Goal: Information Seeking & Learning: Find specific page/section

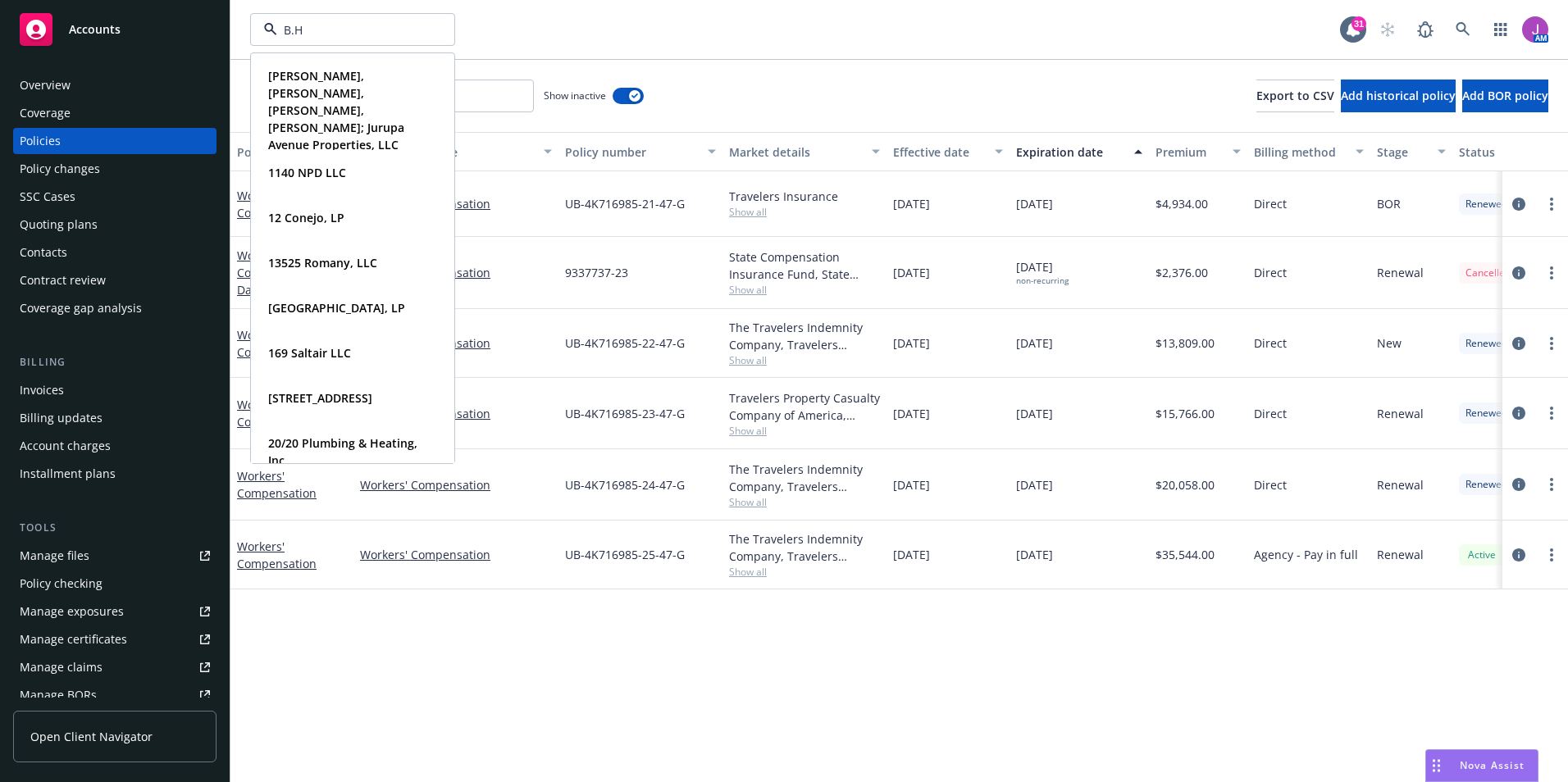
type input "B.H."
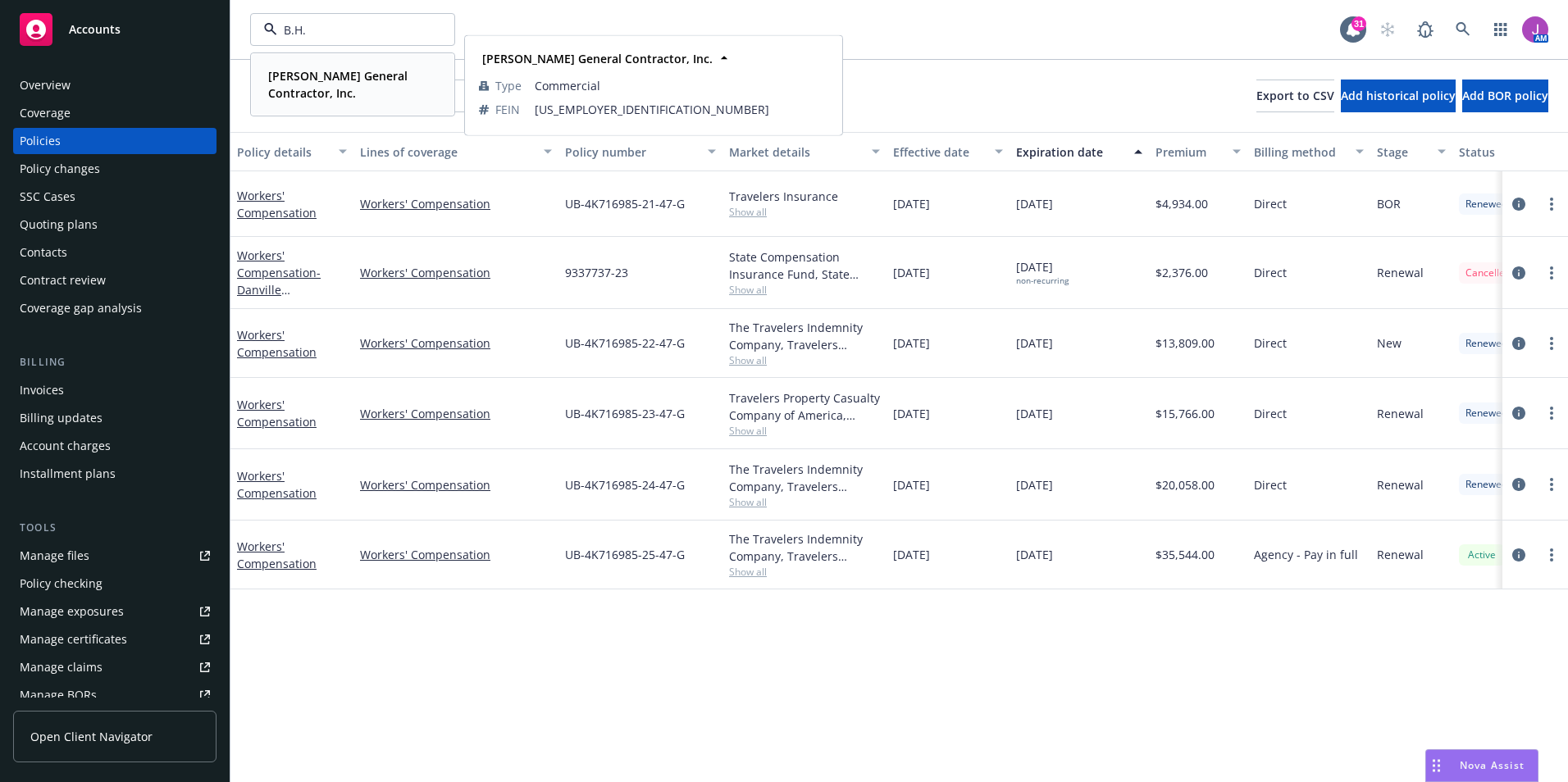
click at [304, 83] on strong "[PERSON_NAME] General Contractor, Inc." at bounding box center [338, 84] width 139 height 33
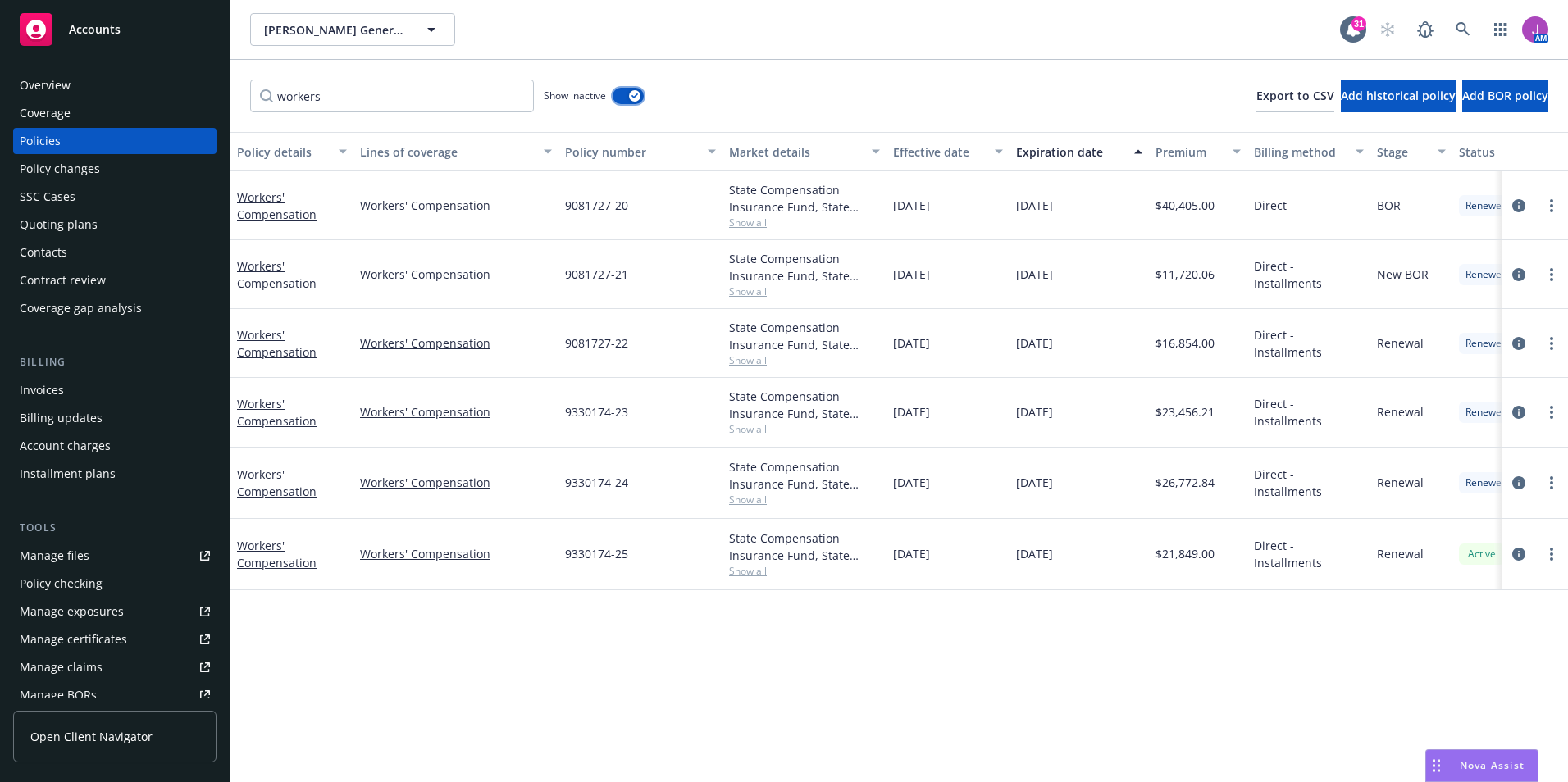
click at [639, 89] on button "button" at bounding box center [628, 96] width 31 height 17
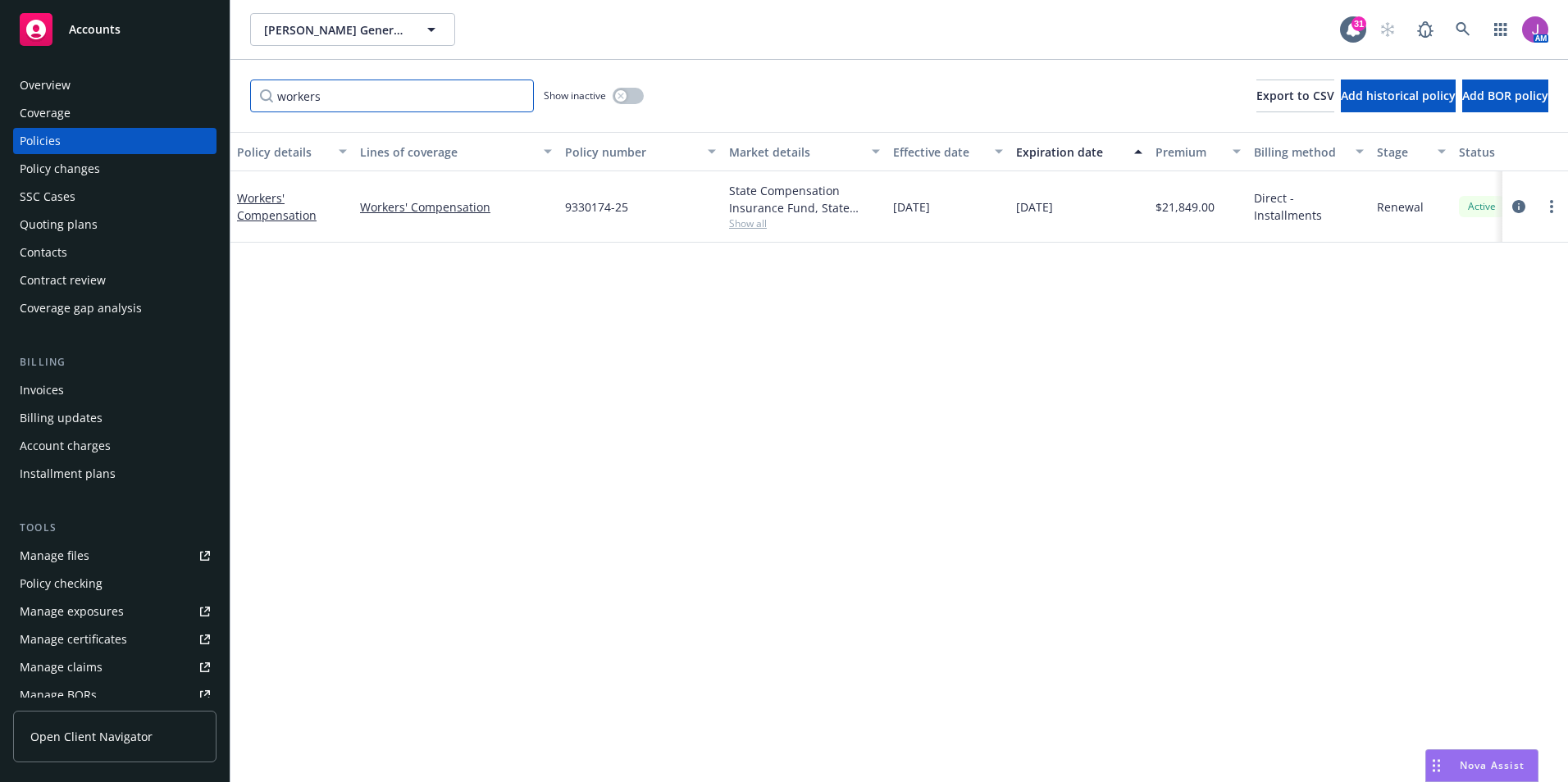
drag, startPoint x: 419, startPoint y: 89, endPoint x: 188, endPoint y: 84, distance: 231.1
click at [188, 84] on div "Accounts Overview Coverage Policies Policy changes SSC Cases Quoting plans Cont…" at bounding box center [784, 391] width 1568 height 782
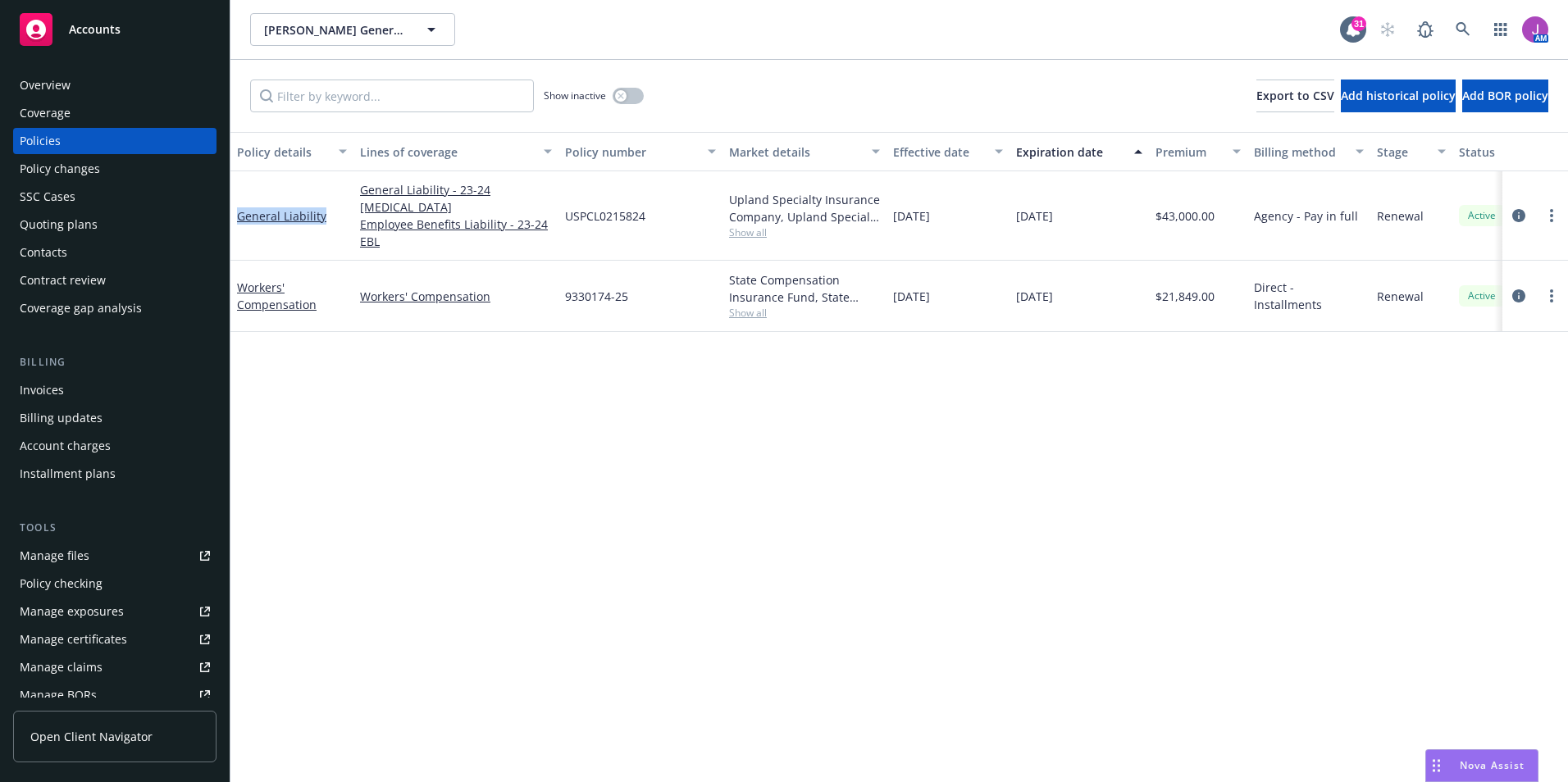
drag, startPoint x: 239, startPoint y: 206, endPoint x: 326, endPoint y: 210, distance: 87.1
click at [326, 210] on div "General Liability" at bounding box center [292, 215] width 110 height 17
copy link "General Liability"
drag, startPoint x: 356, startPoint y: 280, endPoint x: 492, endPoint y: 282, distance: 136.0
click at [492, 282] on div "Workers' Compensation" at bounding box center [456, 297] width 205 height 71
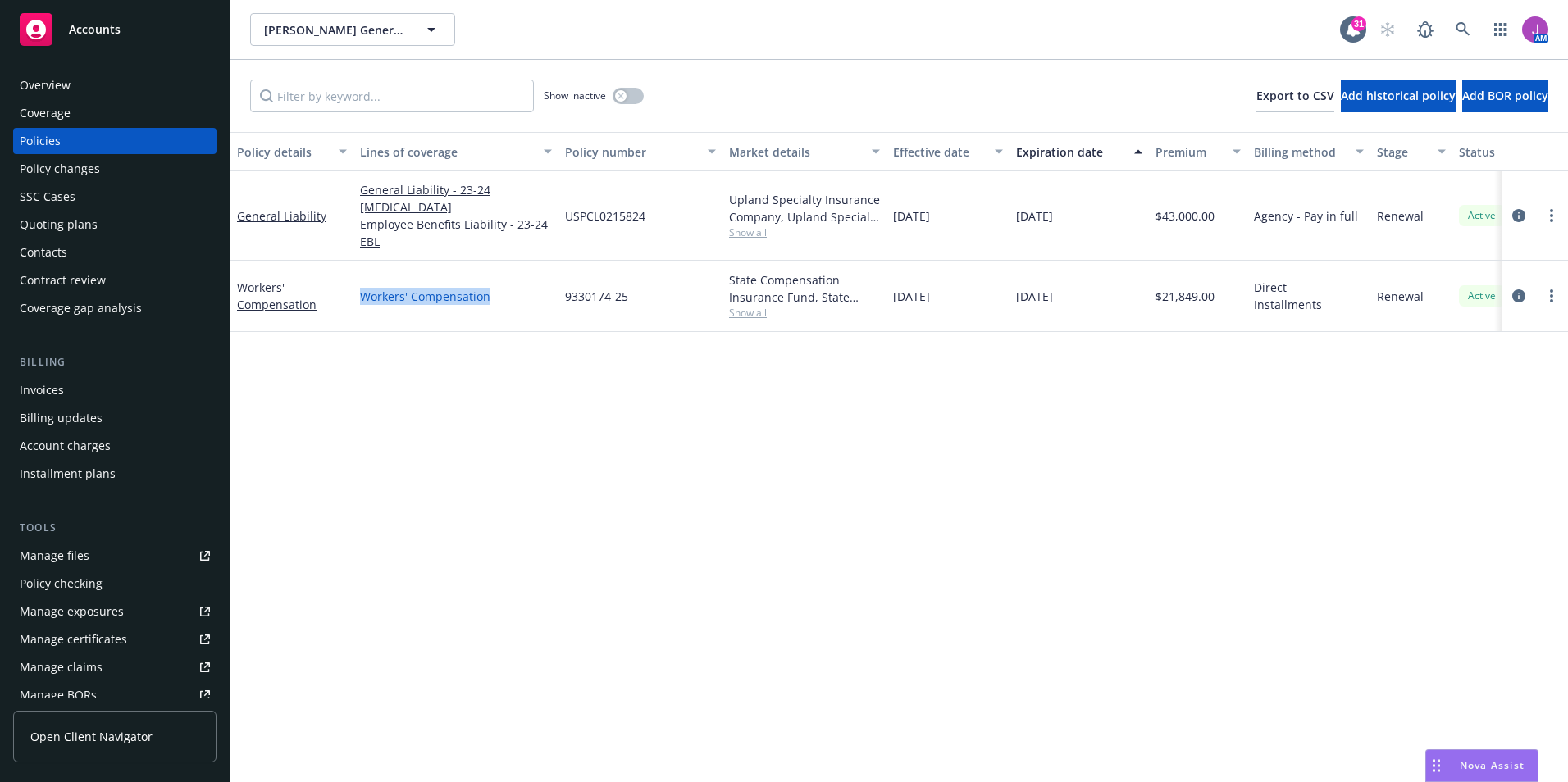
copy link "Workers' Compensation"
drag, startPoint x: 561, startPoint y: 205, endPoint x: 667, endPoint y: 209, distance: 106.1
click at [667, 209] on div "USPCL0215824" at bounding box center [640, 216] width 164 height 89
copy span "USPCL0215824"
click at [751, 231] on span "Show all" at bounding box center [804, 232] width 151 height 14
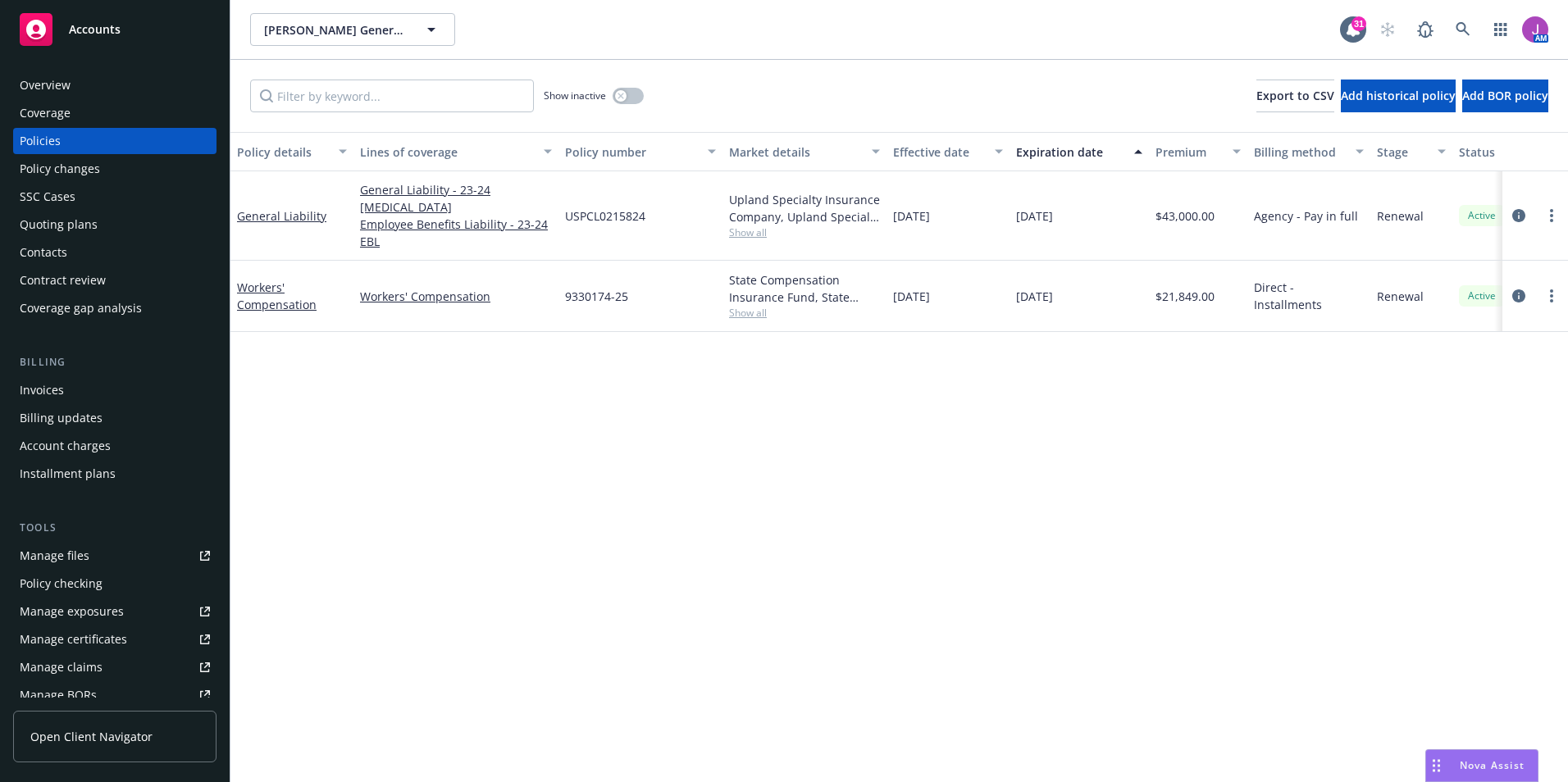
click at [425, 427] on div "Policy details Lines of coverage Policy number Market details Effective date Ex…" at bounding box center [899, 456] width 1338 height 650
click at [742, 215] on div "Upland Specialty Insurance Company, Upland Specialty Insurance Company, Risk Tr…" at bounding box center [804, 209] width 151 height 35
click at [744, 225] on span "Show all" at bounding box center [804, 232] width 151 height 14
click at [1035, 383] on div "Policy details Lines of coverage Policy number Market details Effective date Ex…" at bounding box center [899, 456] width 1338 height 650
click at [94, 93] on div "Overview" at bounding box center [115, 85] width 191 height 27
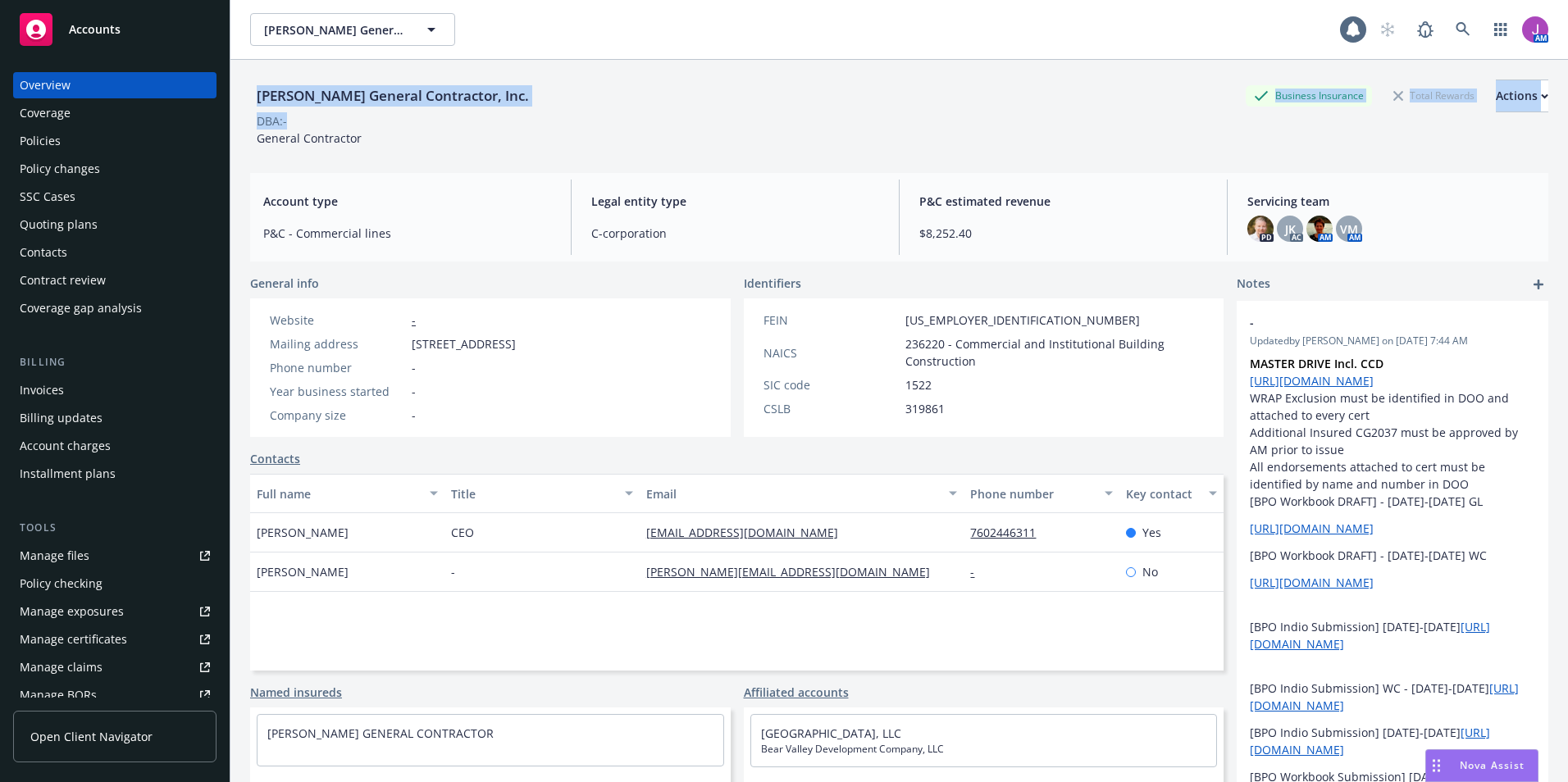
drag, startPoint x: 253, startPoint y: 94, endPoint x: 526, endPoint y: 119, distance: 274.1
click at [526, 119] on div "[PERSON_NAME] General Contractor, Inc. Business Insurance Total Rewards Actions…" at bounding box center [899, 113] width 1298 height 67
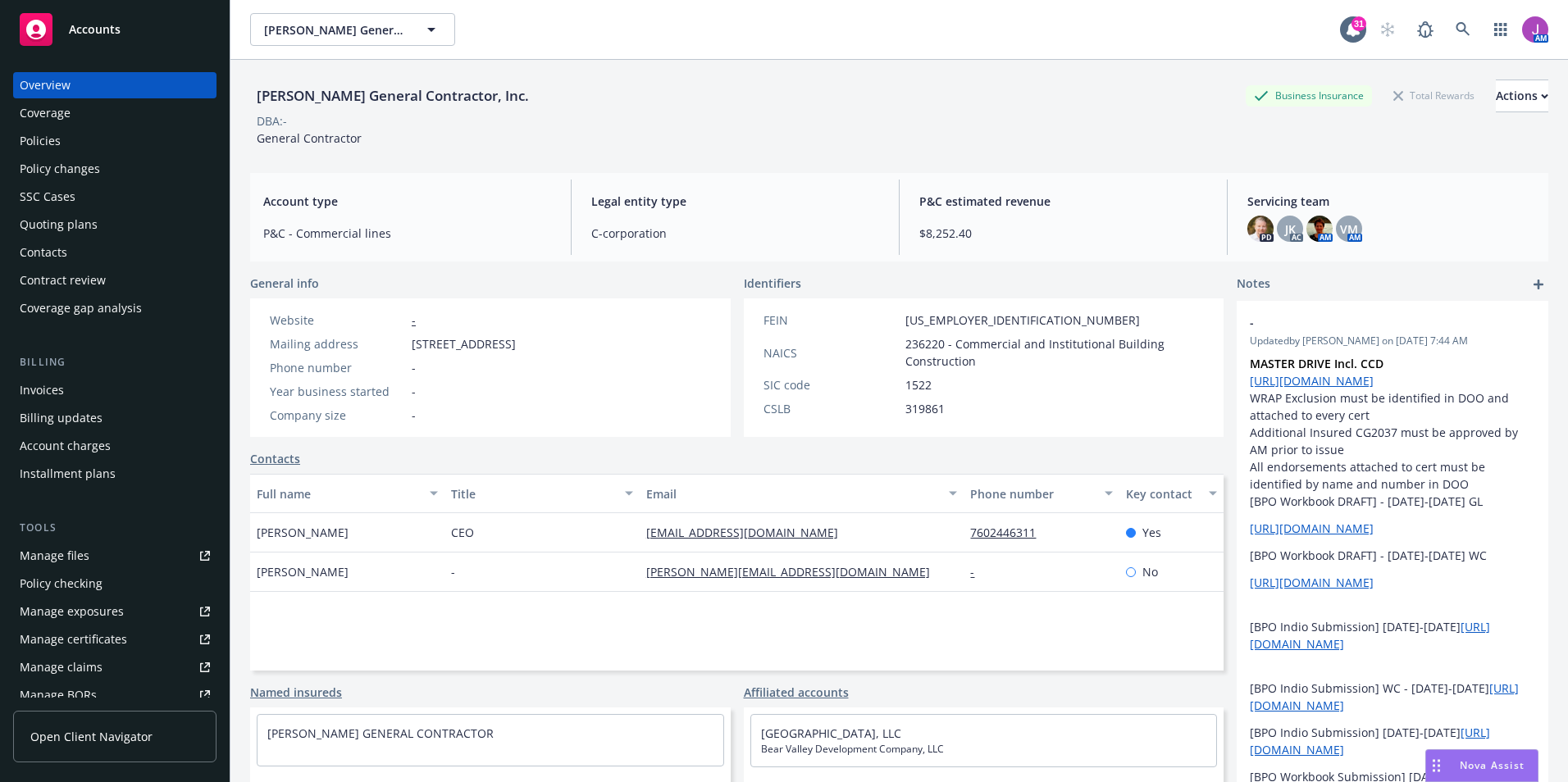
drag, startPoint x: 526, startPoint y: 119, endPoint x: 372, endPoint y: 142, distance: 155.7
click at [374, 147] on div "[PERSON_NAME] General Contractor, Inc. Business Insurance Total Rewards Actions…" at bounding box center [899, 109] width 1298 height 100
drag, startPoint x: 257, startPoint y: 93, endPoint x: 573, endPoint y: 103, distance: 316.2
click at [573, 103] on div "[PERSON_NAME] General Contractor, Inc. Business Insurance Total Rewards Actions" at bounding box center [899, 96] width 1298 height 33
copy div "[PERSON_NAME] General Contractor, Inc."
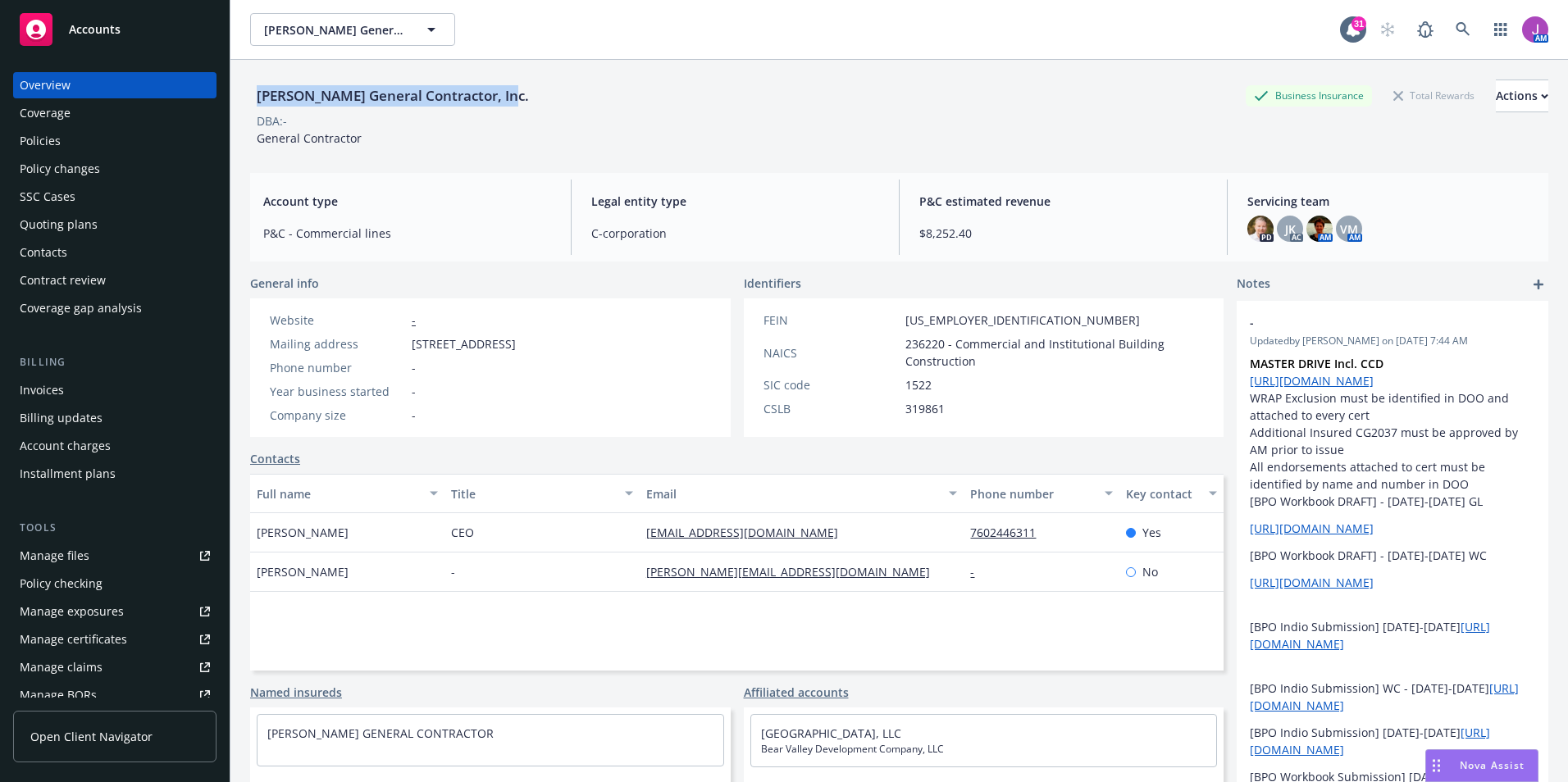
click at [104, 131] on div "Policies" at bounding box center [115, 141] width 191 height 27
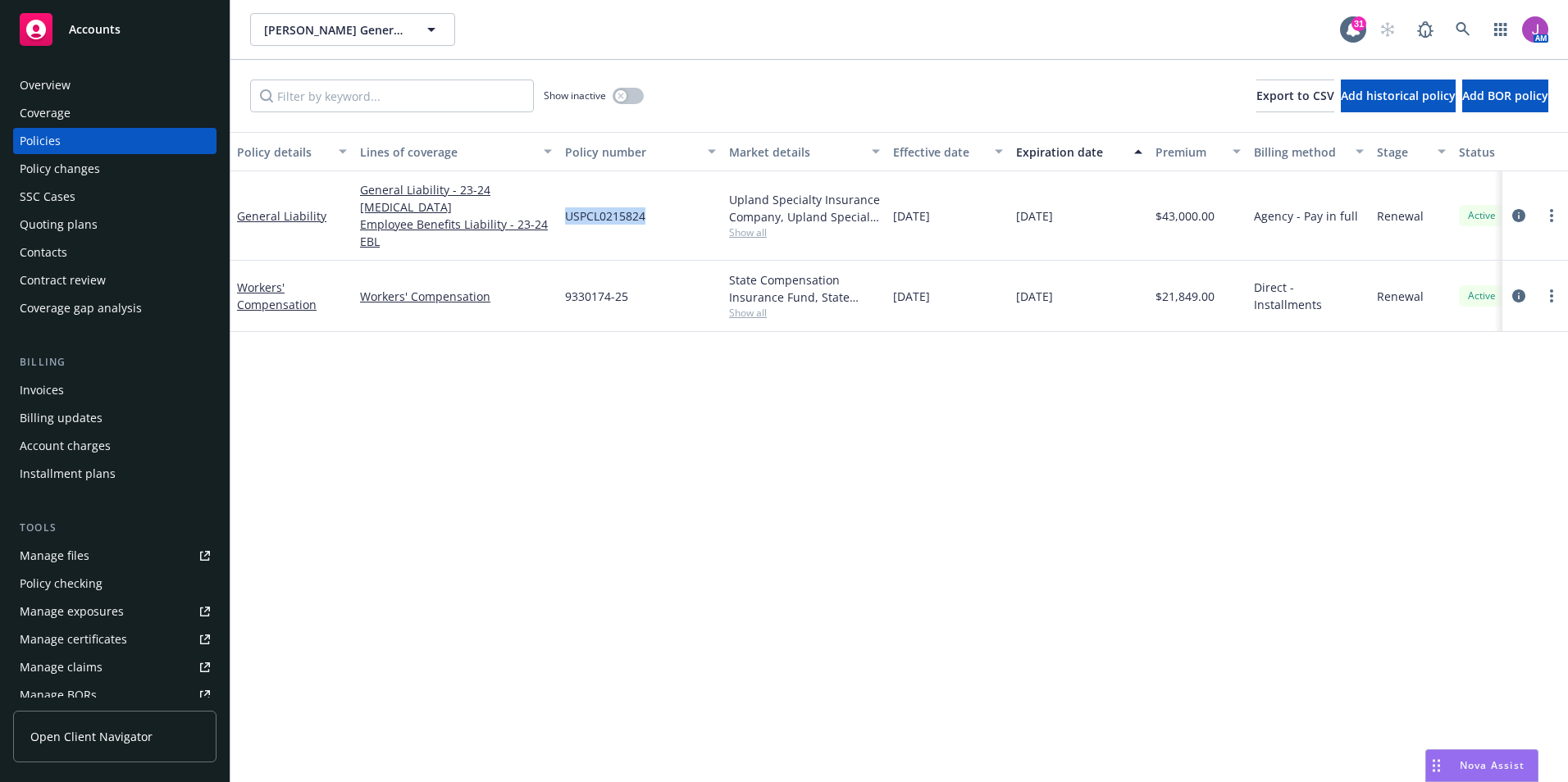
drag, startPoint x: 567, startPoint y: 202, endPoint x: 668, endPoint y: 204, distance: 101.0
click at [668, 204] on div "USPCL0215824" at bounding box center [640, 216] width 164 height 89
copy span "USPCL0215824"
click at [302, 37] on span "[PERSON_NAME] General Contractor, Inc." at bounding box center [335, 30] width 142 height 17
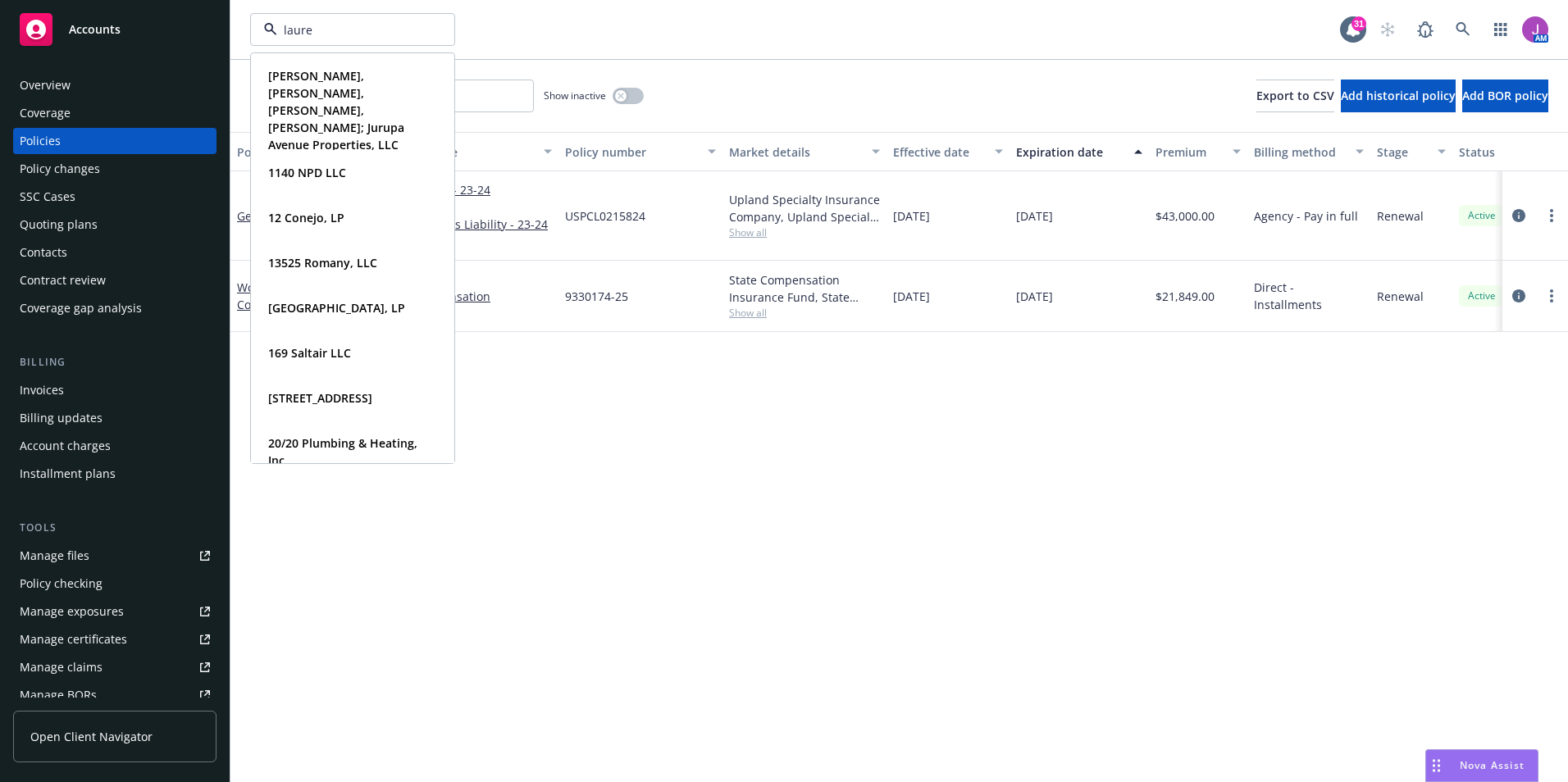
type input "lauren"
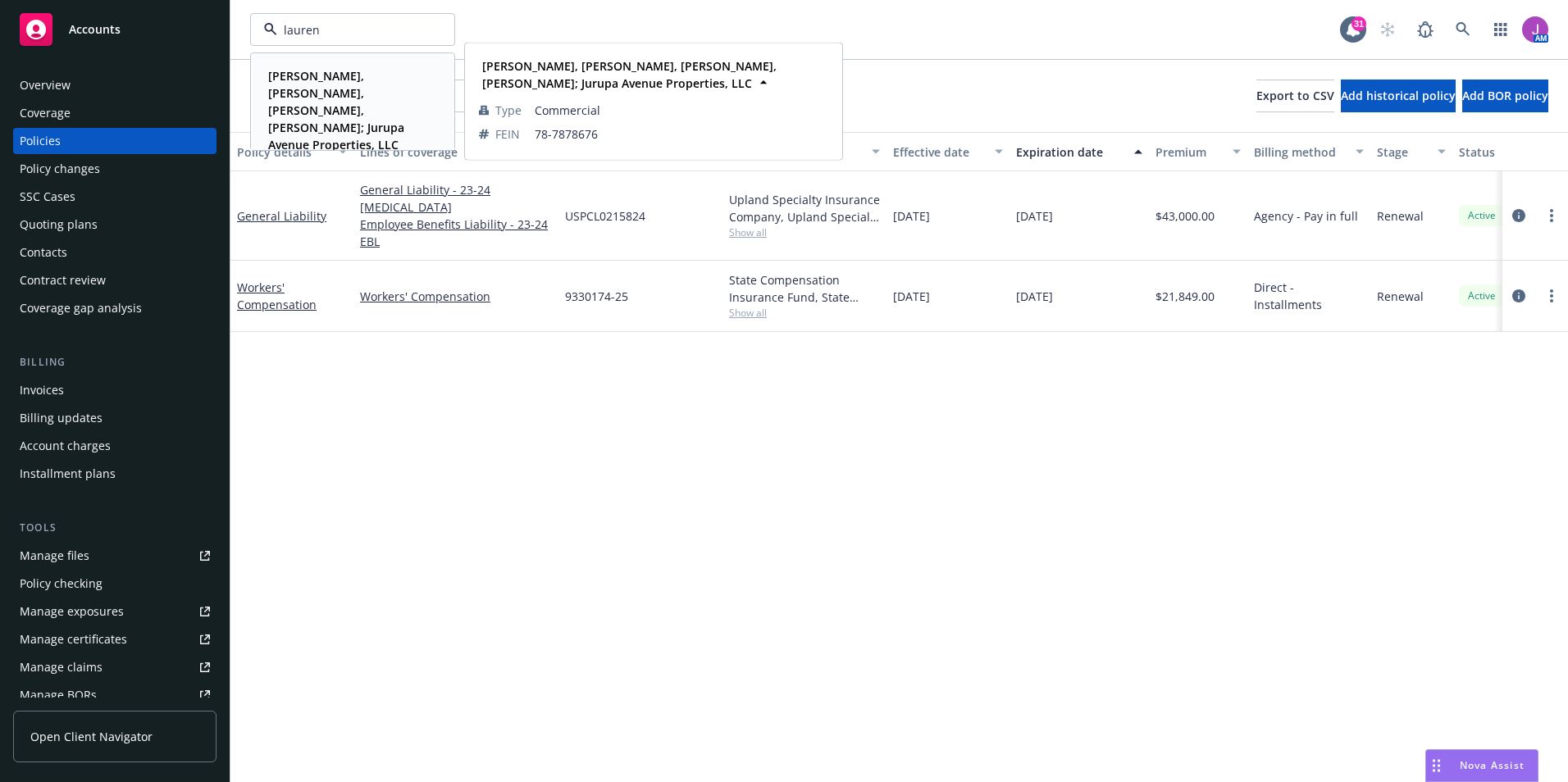
click at [328, 92] on strong "[PERSON_NAME], [PERSON_NAME], [PERSON_NAME], [PERSON_NAME]; Jurupa Avenue Prope…" at bounding box center [336, 110] width 136 height 84
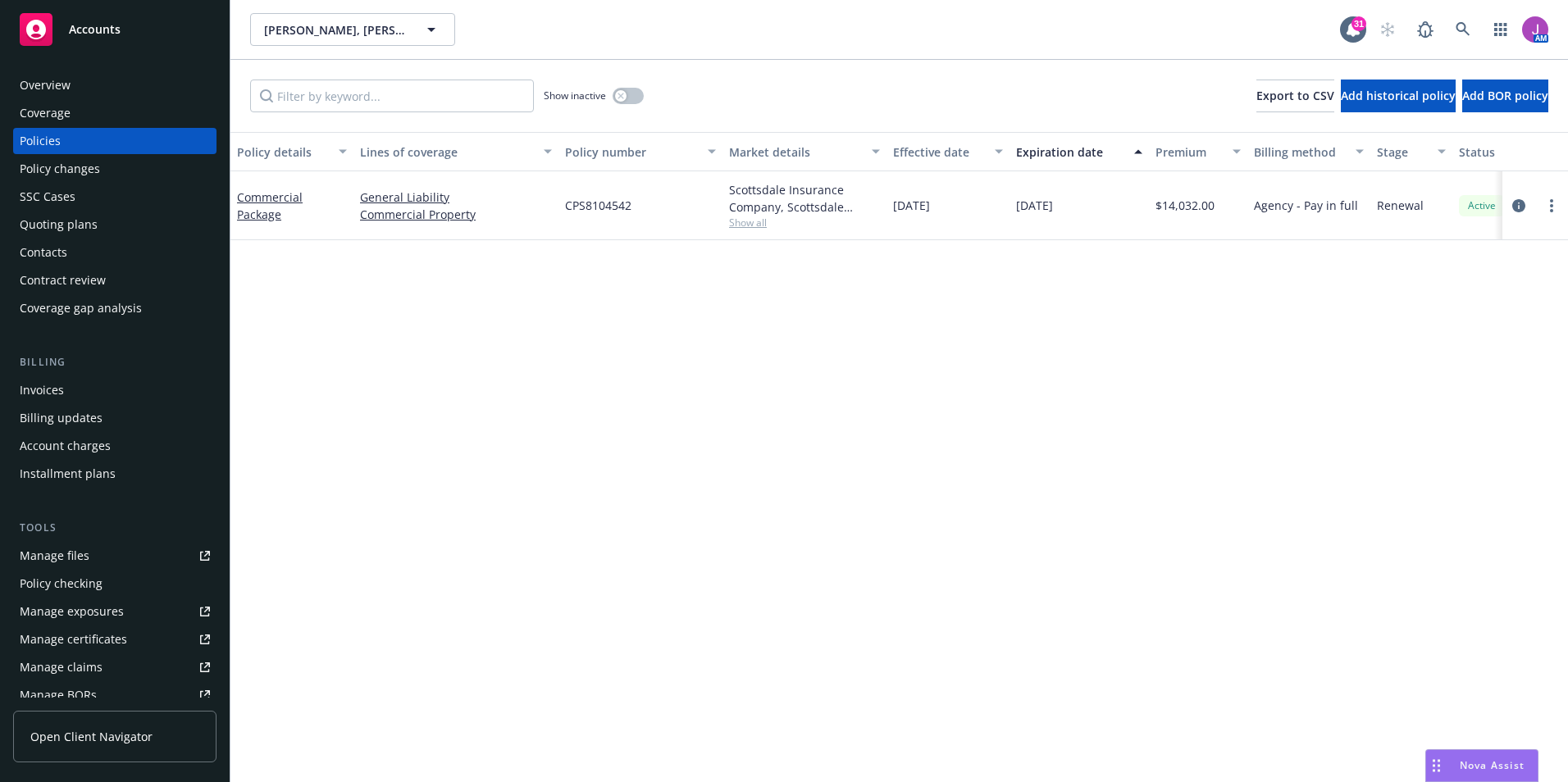
click at [83, 85] on div "Overview" at bounding box center [115, 85] width 191 height 27
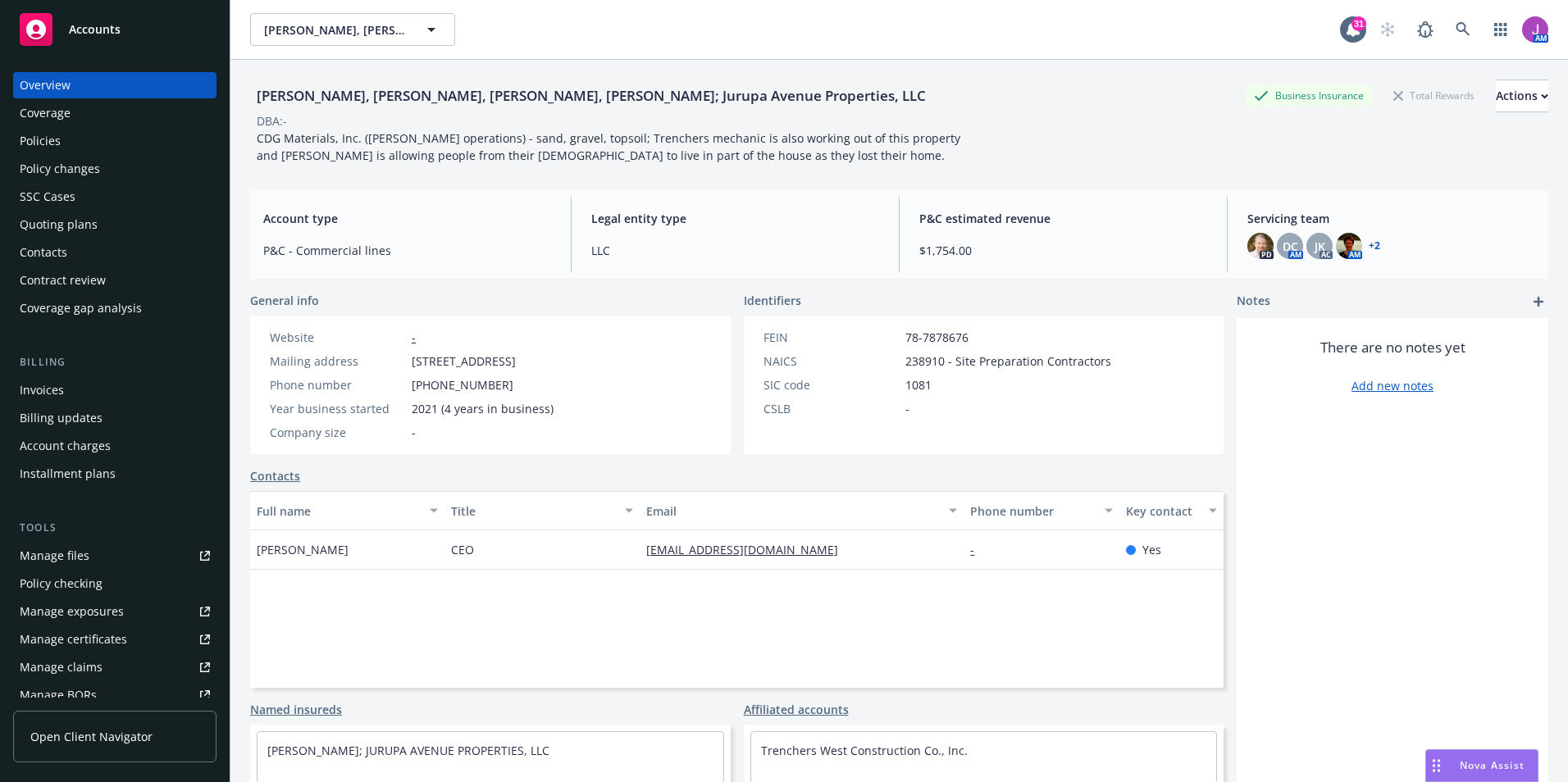
click at [82, 138] on div "Policies" at bounding box center [115, 141] width 191 height 27
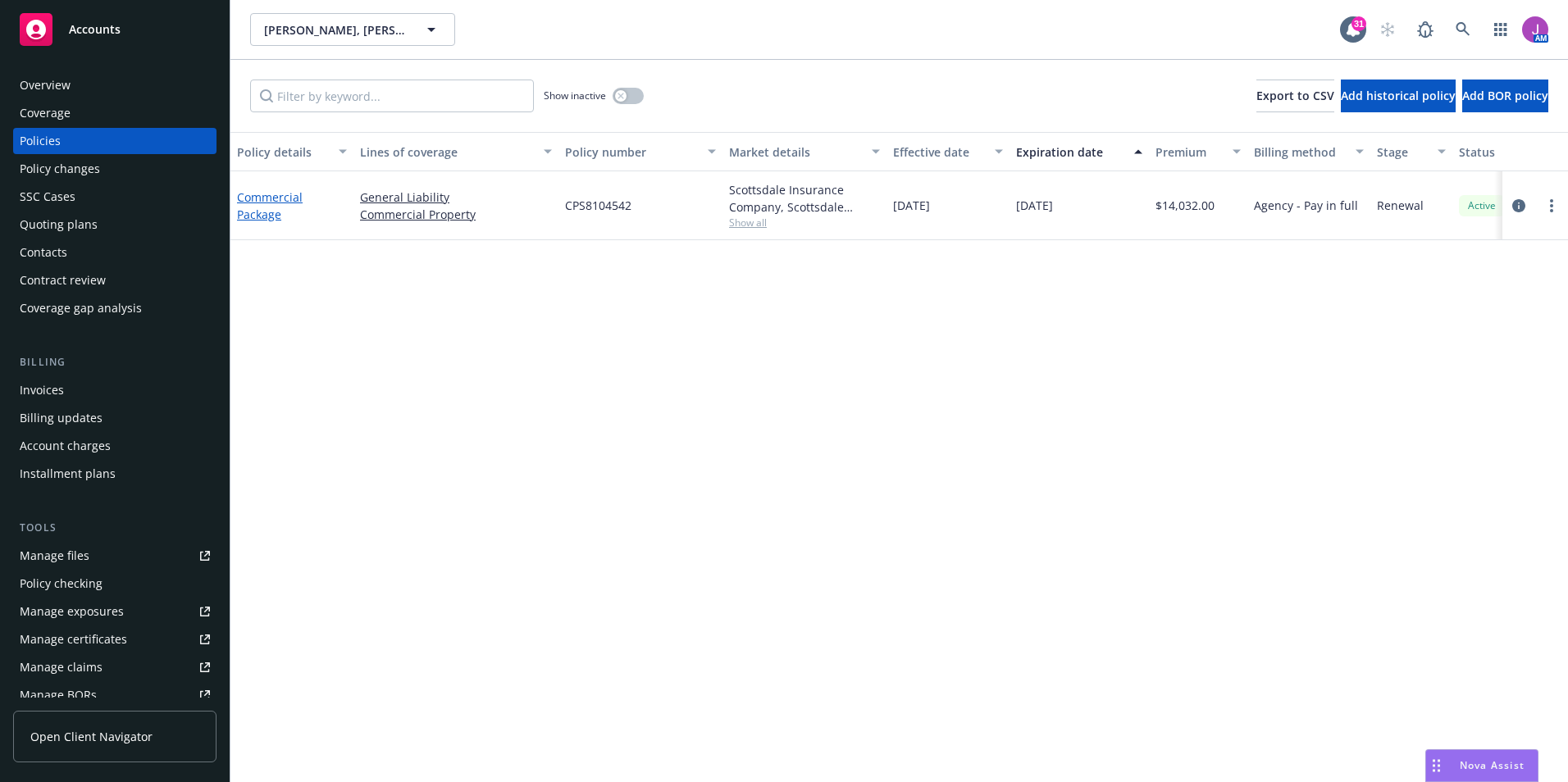
click at [273, 217] on link "Commercial Package" at bounding box center [269, 206] width 65 height 33
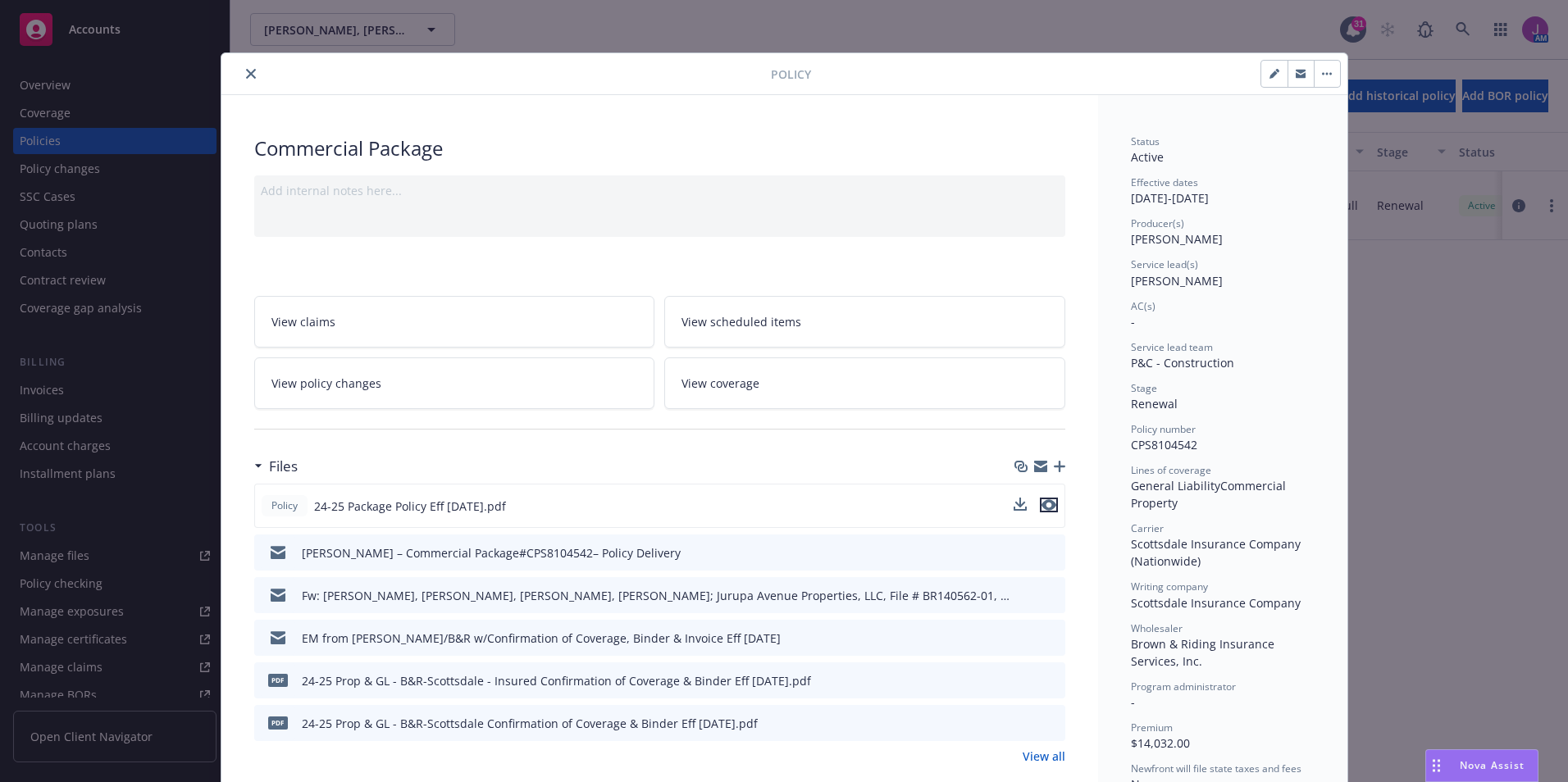
click at [1041, 504] on icon "preview file" at bounding box center [1049, 505] width 15 height 12
